Goal: Transaction & Acquisition: Subscribe to service/newsletter

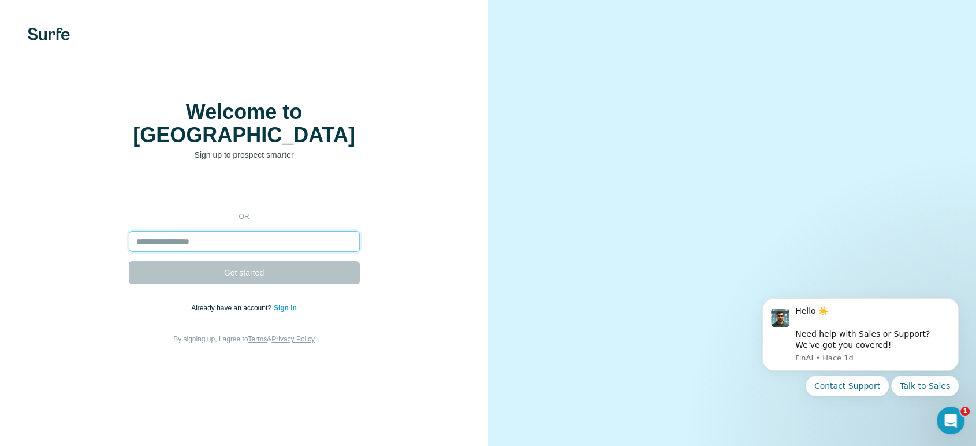
click at [275, 252] on input "email" at bounding box center [244, 241] width 231 height 21
type input "**********"
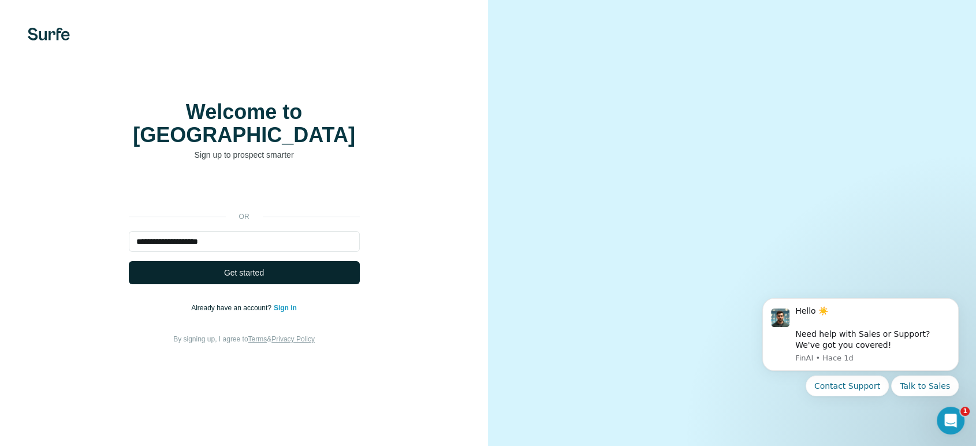
click at [268, 284] on button "Get started" at bounding box center [244, 272] width 231 height 23
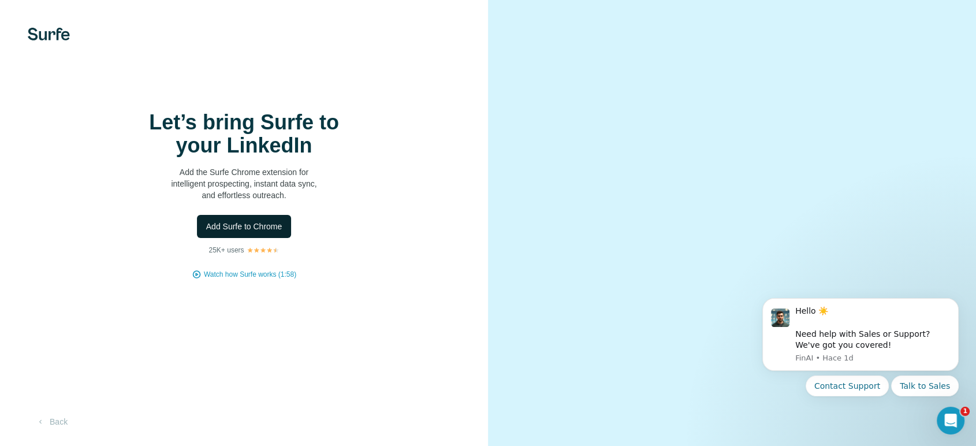
click at [258, 232] on span "Add Surfe to Chrome" at bounding box center [244, 227] width 76 height 12
